Goal: Task Accomplishment & Management: Use online tool/utility

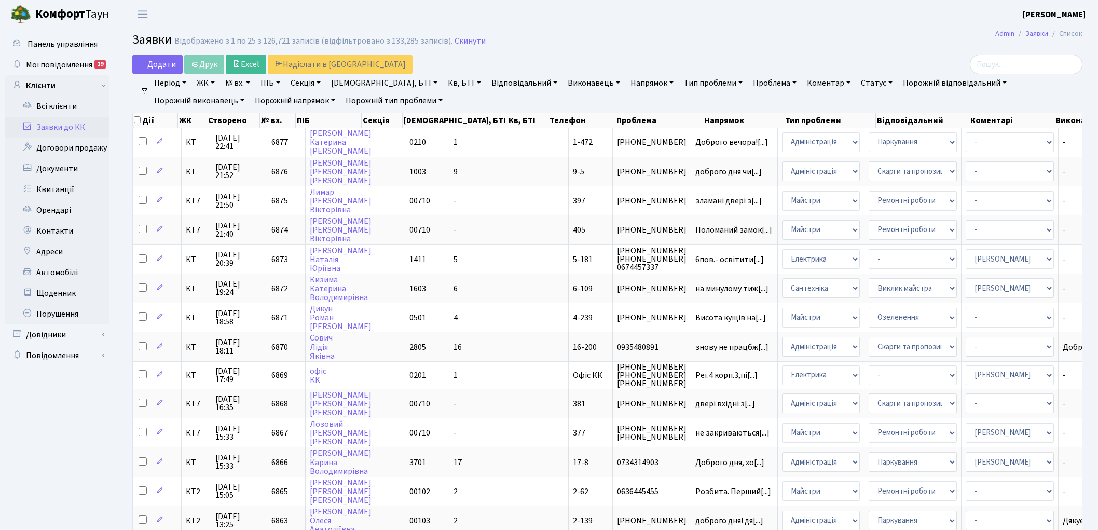
select select "25"
click at [456, 43] on link "Скинути" at bounding box center [470, 41] width 31 height 10
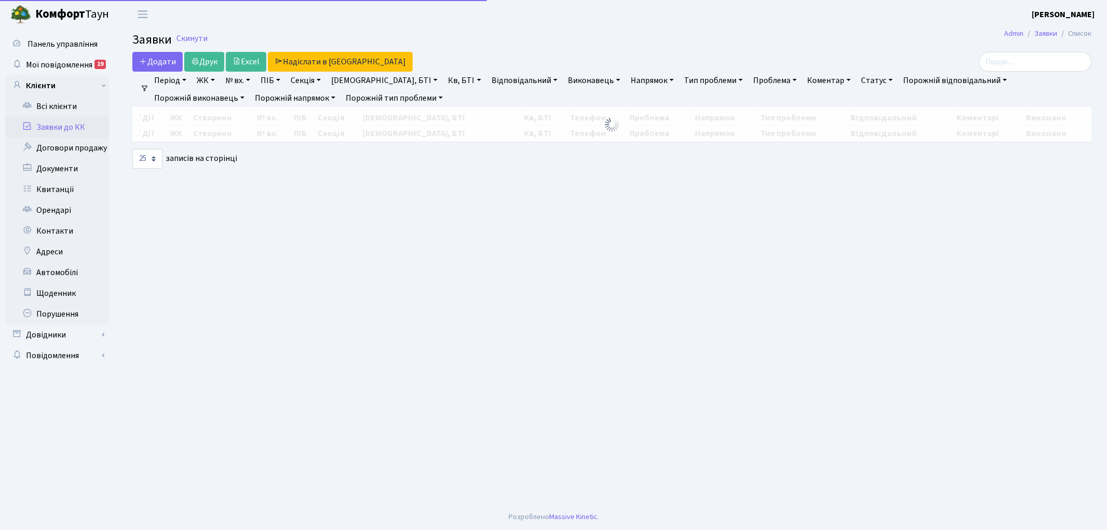
select select "25"
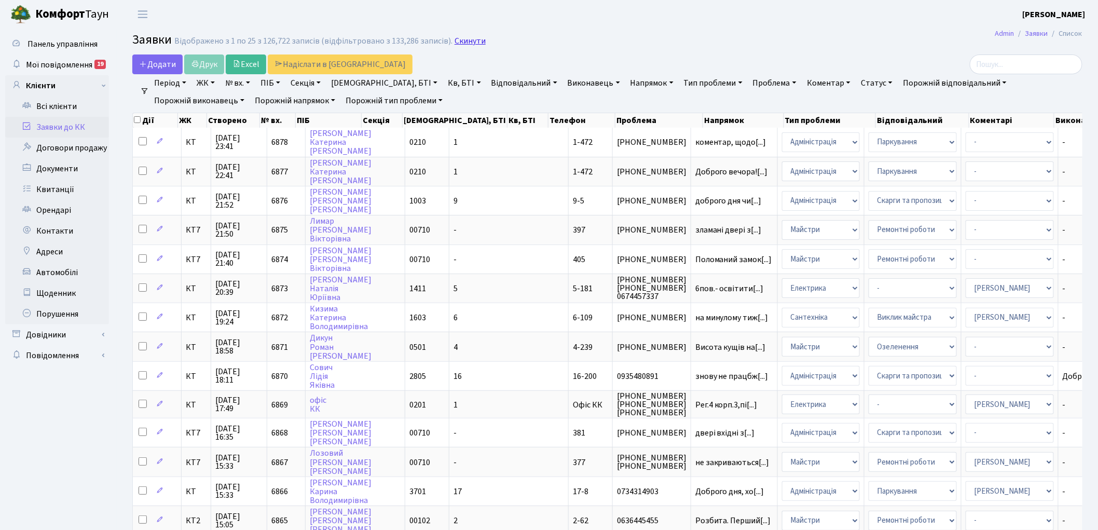
click at [460, 37] on link "Скинути" at bounding box center [470, 41] width 31 height 10
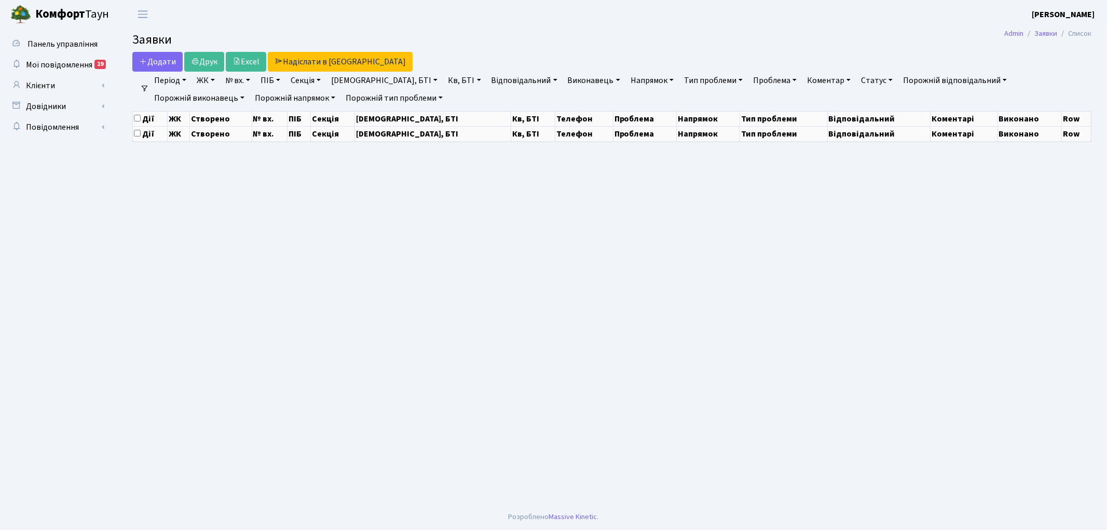
select select "25"
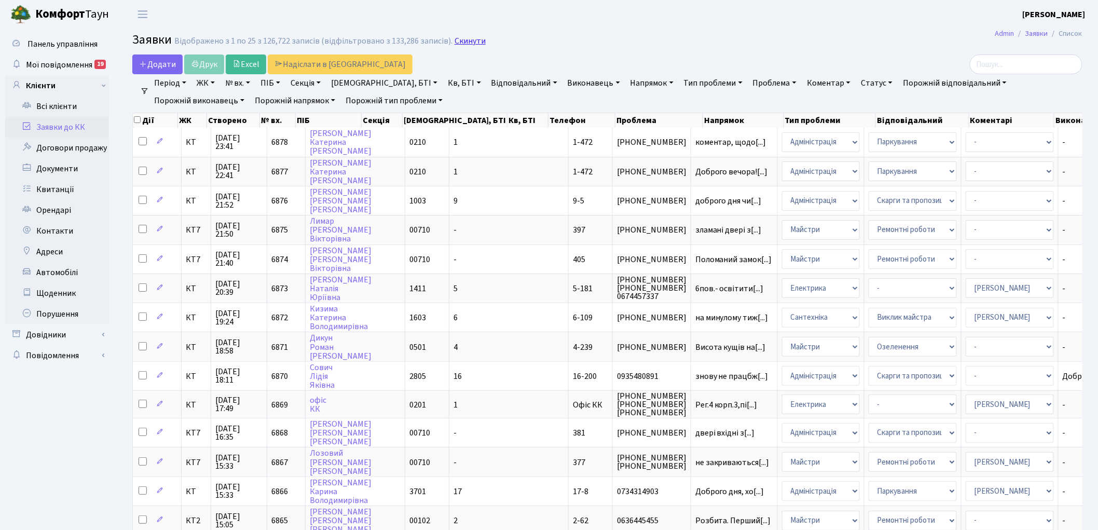
click at [457, 42] on link "Скинути" at bounding box center [470, 41] width 31 height 10
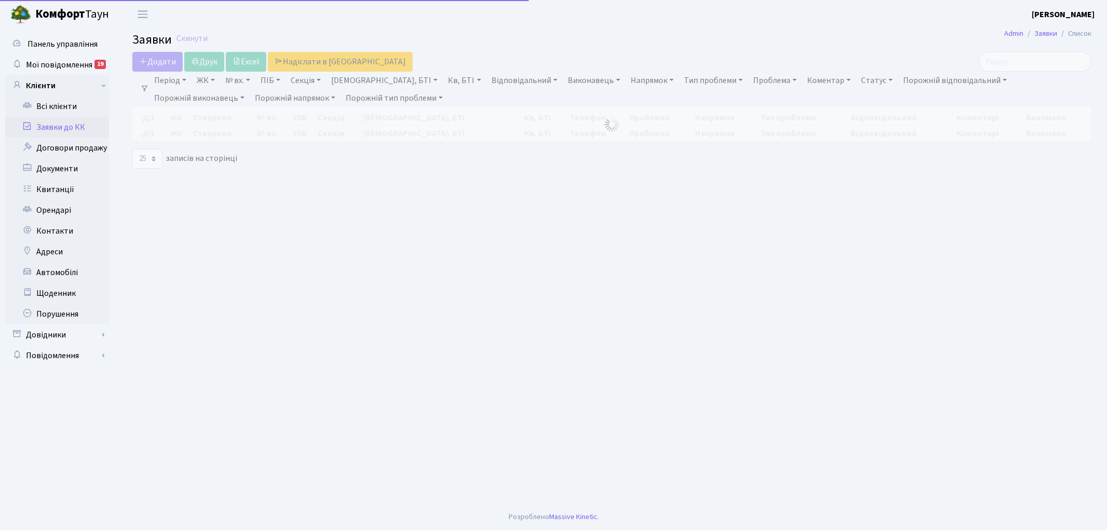
select select "25"
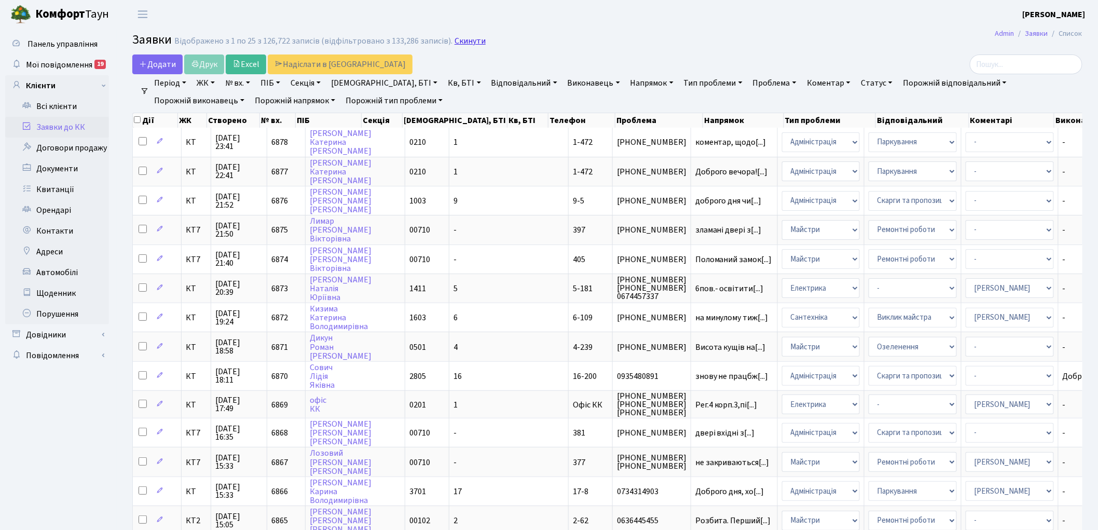
click at [463, 37] on link "Скинути" at bounding box center [470, 41] width 31 height 10
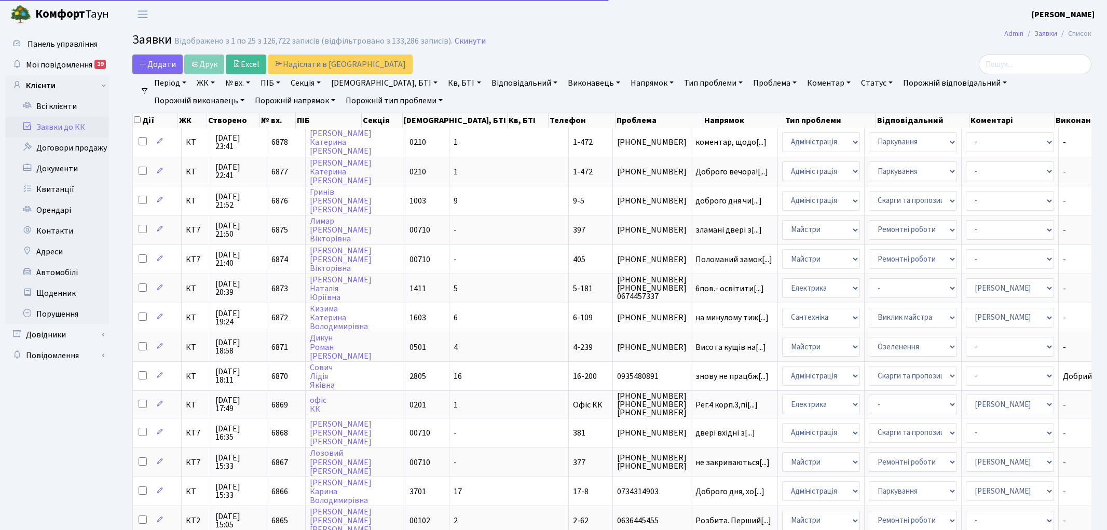
select select "25"
